Goal: Information Seeking & Learning: Learn about a topic

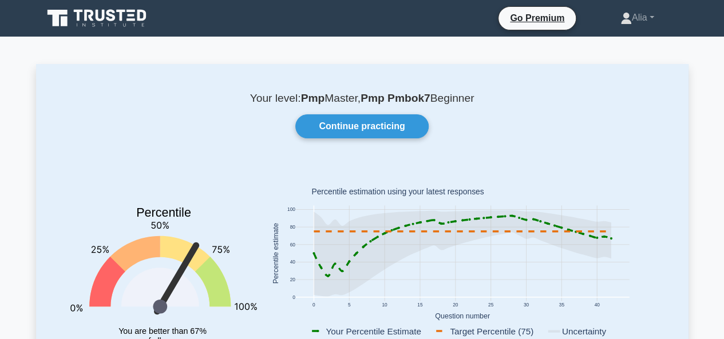
click at [90, 6] on link at bounding box center [98, 18] width 110 height 27
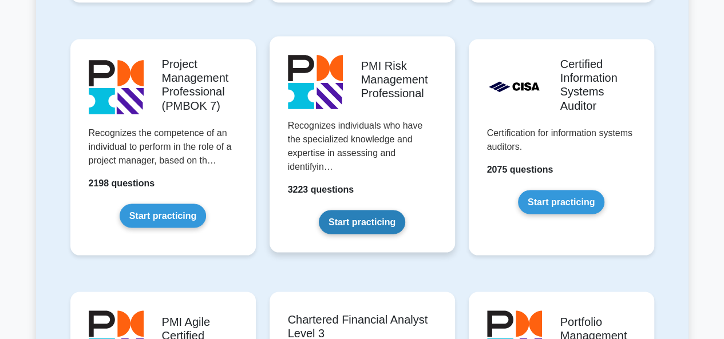
scroll to position [980, 0]
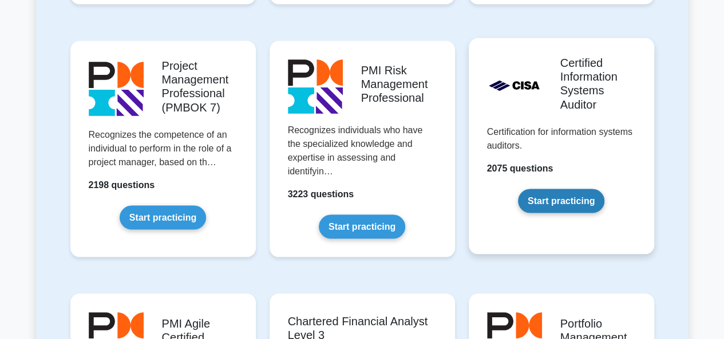
click at [547, 196] on link "Start practicing" at bounding box center [561, 201] width 86 height 24
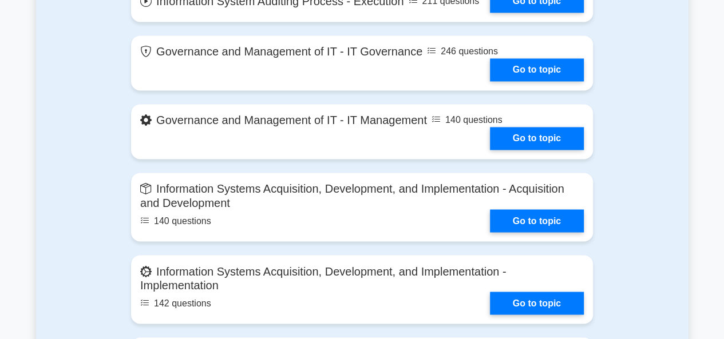
scroll to position [786, 0]
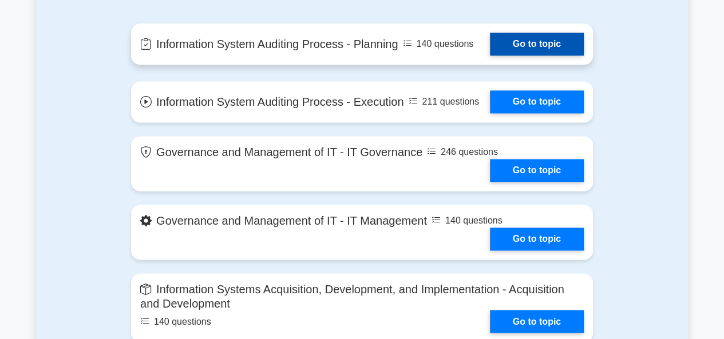
click at [540, 35] on link "Go to topic" at bounding box center [537, 44] width 94 height 23
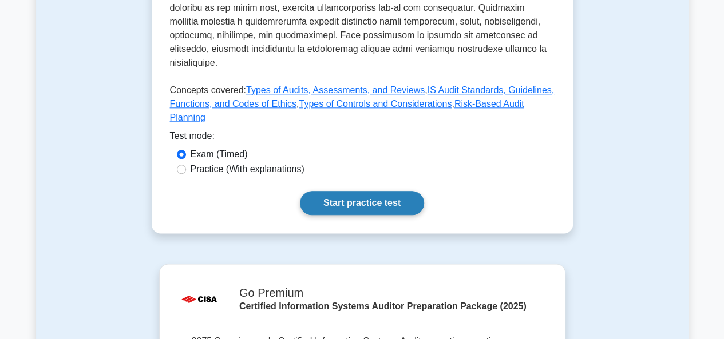
scroll to position [591, 0]
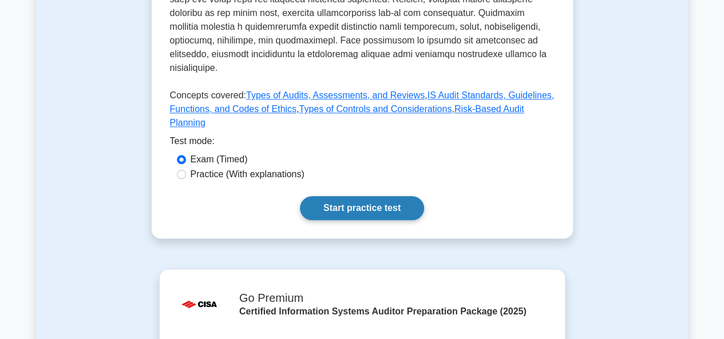
click at [357, 196] on link "Start practice test" at bounding box center [362, 208] width 124 height 24
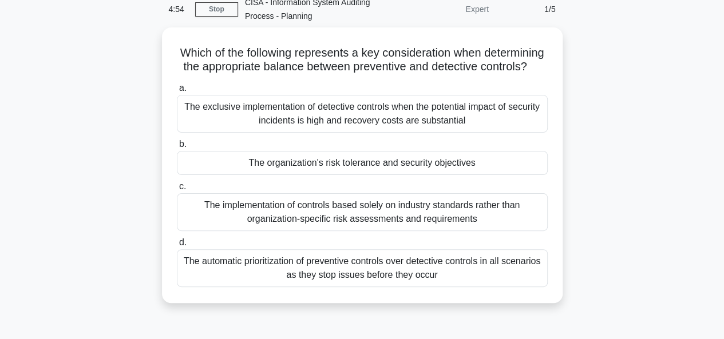
scroll to position [57, 0]
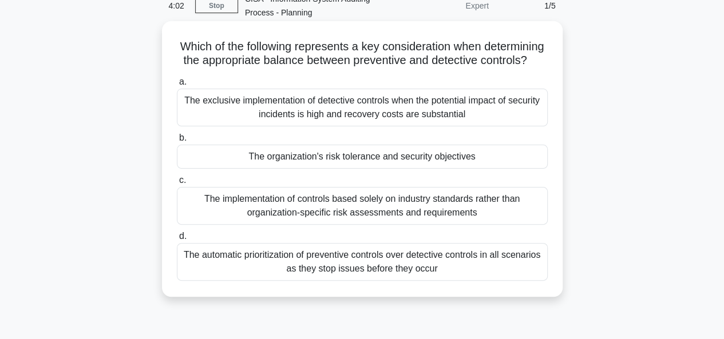
click at [368, 126] on div "The exclusive implementation of detective controls when the potential impact of…" at bounding box center [362, 108] width 371 height 38
click at [177, 86] on input "a. The exclusive implementation of detective controls when the potential impact…" at bounding box center [177, 81] width 0 height 7
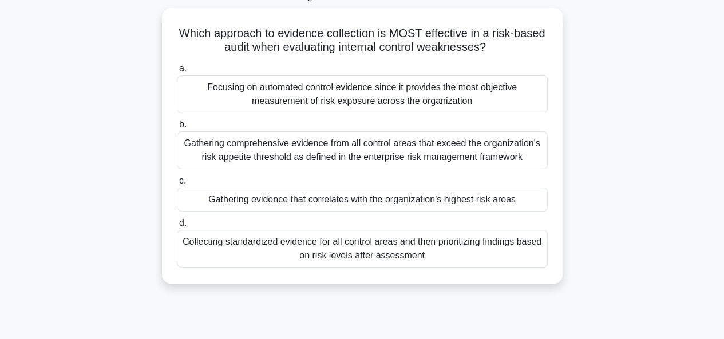
scroll to position [74, 0]
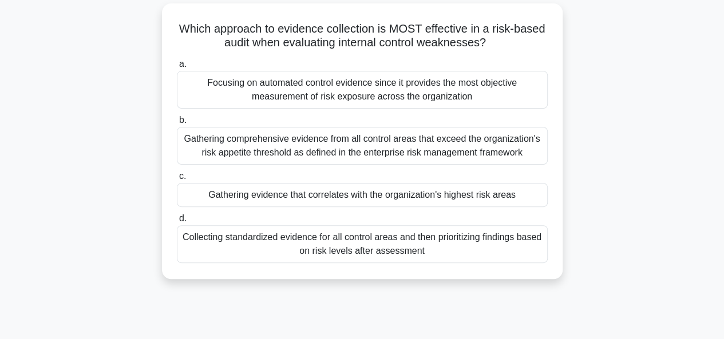
click at [300, 149] on div "Gathering comprehensive evidence from all control areas that exceed the organiz…" at bounding box center [362, 146] width 371 height 38
click at [177, 124] on input "b. Gathering comprehensive evidence from all control areas that exceed the orga…" at bounding box center [177, 120] width 0 height 7
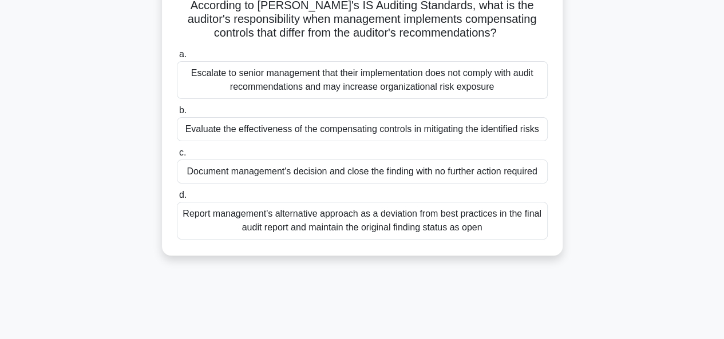
scroll to position [103, 0]
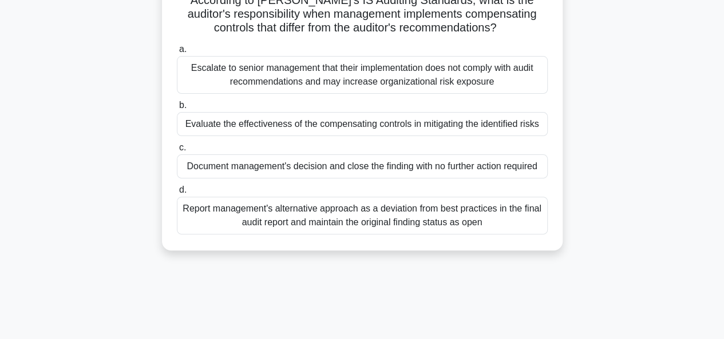
click at [312, 128] on div "Evaluate the effectiveness of the compensating controls in mitigating the ident…" at bounding box center [362, 124] width 371 height 24
click at [177, 109] on input "b. Evaluate the effectiveness of the compensating controls in mitigating the id…" at bounding box center [177, 105] width 0 height 7
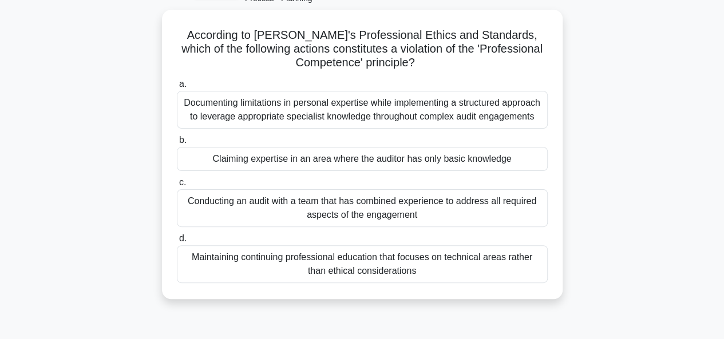
scroll to position [72, 0]
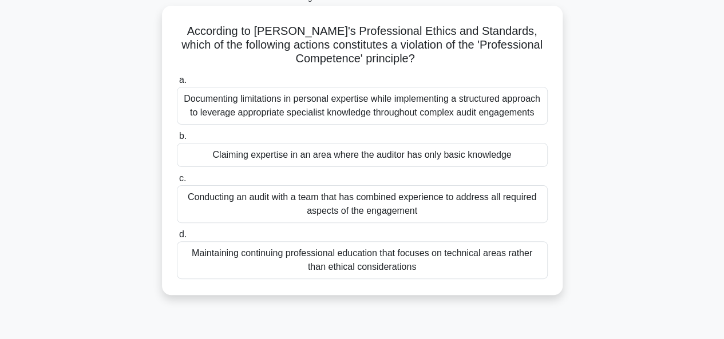
click at [291, 120] on div "Documenting limitations in personal expertise while implementing a structured a…" at bounding box center [362, 106] width 371 height 38
click at [177, 84] on input "a. Documenting limitations in personal expertise while implementing a structure…" at bounding box center [177, 80] width 0 height 7
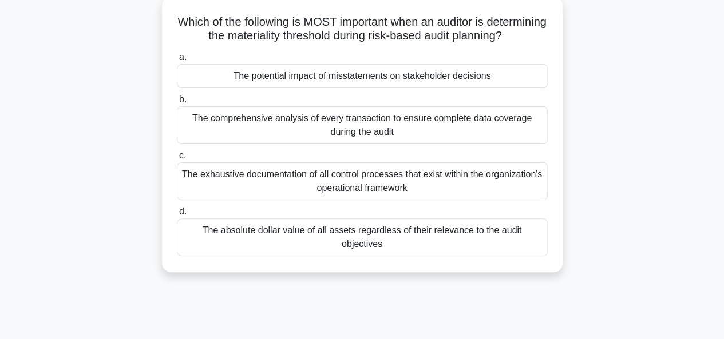
scroll to position [81, 0]
click at [323, 199] on div "The exhaustive documentation of all control processes that exist within the org…" at bounding box center [362, 182] width 371 height 38
click at [177, 160] on input "c. The exhaustive documentation of all control processes that exist within the …" at bounding box center [177, 155] width 0 height 7
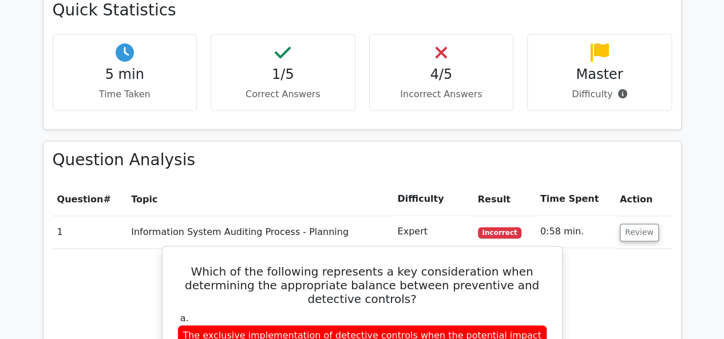
scroll to position [492, 0]
